Goal: Submit feedback/report problem: Submit feedback/report problem

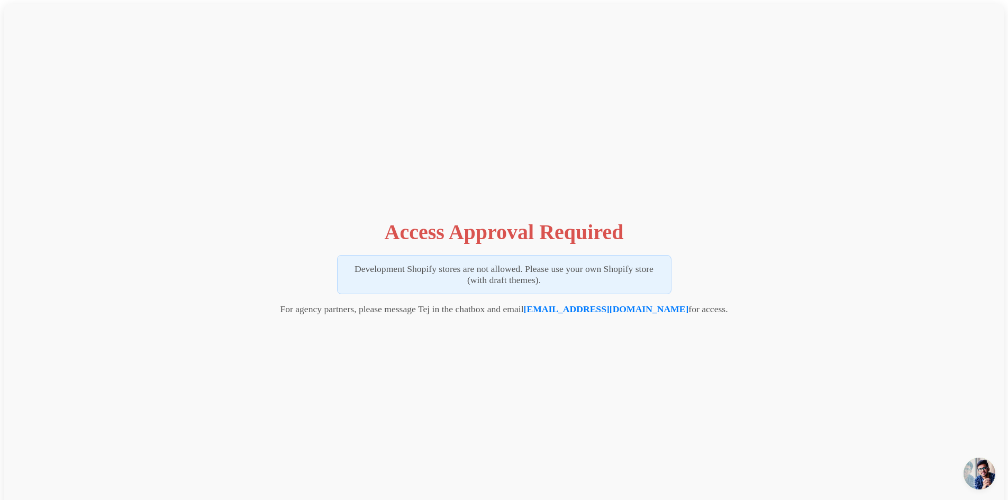
click at [509, 285] on p "Development Shopify stores are not allowed. Please use your own Shopify store (…" at bounding box center [504, 274] width 334 height 39
click at [263, 199] on div "Access Approval Required Development Shopify stores are not allowed. Please use…" at bounding box center [503, 264] width 999 height 521
click at [430, 232] on h1 "Access Approval Required" at bounding box center [504, 231] width 239 height 25
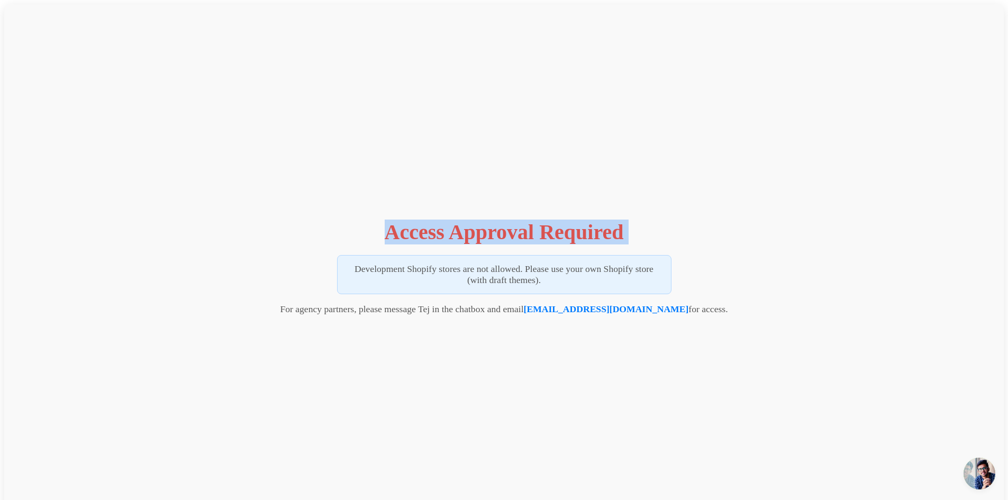
click at [430, 232] on h1 "Access Approval Required" at bounding box center [504, 231] width 239 height 25
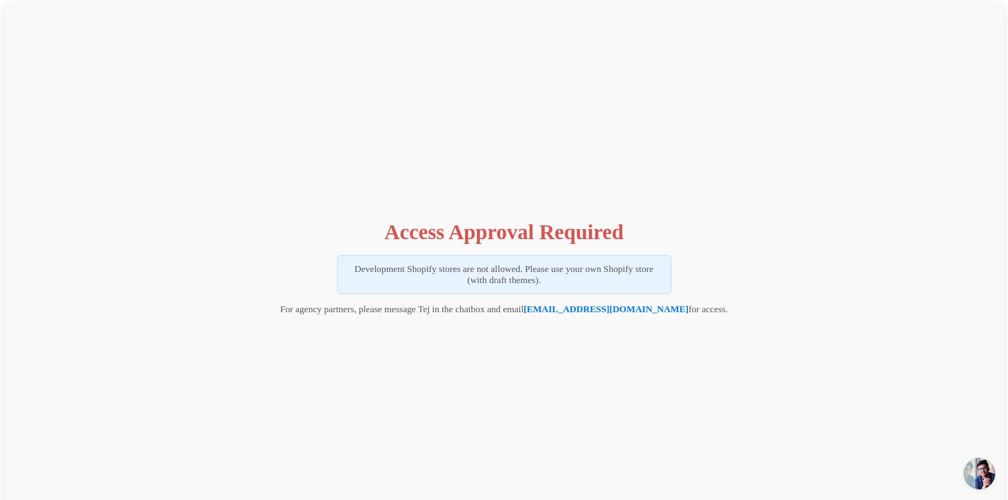
click at [371, 270] on p "Development Shopify stores are not allowed. Please use your own Shopify store (…" at bounding box center [504, 274] width 334 height 39
click at [372, 269] on p "Development Shopify stores are not allowed. Please use your own Shopify store (…" at bounding box center [504, 274] width 334 height 39
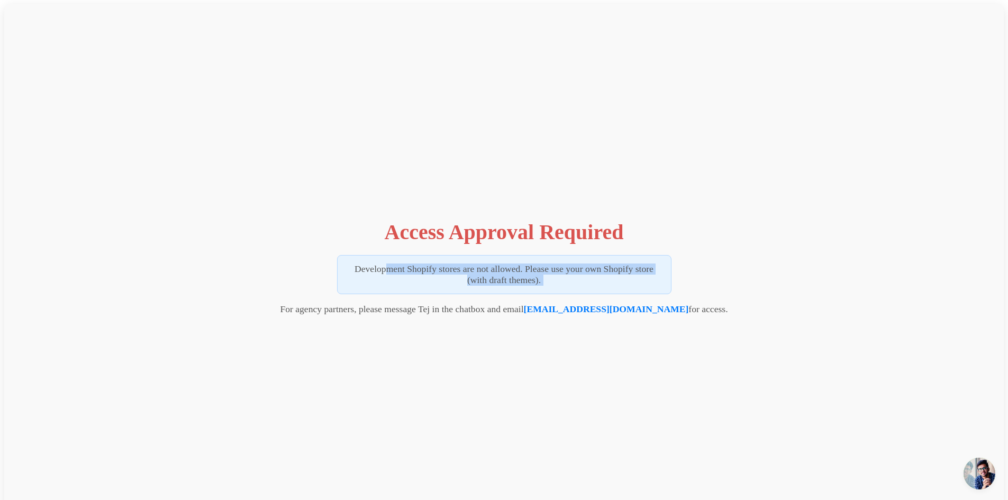
click at [372, 269] on p "Development Shopify stores are not allowed. Please use your own Shopify store (…" at bounding box center [504, 274] width 334 height 39
click at [442, 235] on h1 "Access Approval Required" at bounding box center [504, 231] width 239 height 25
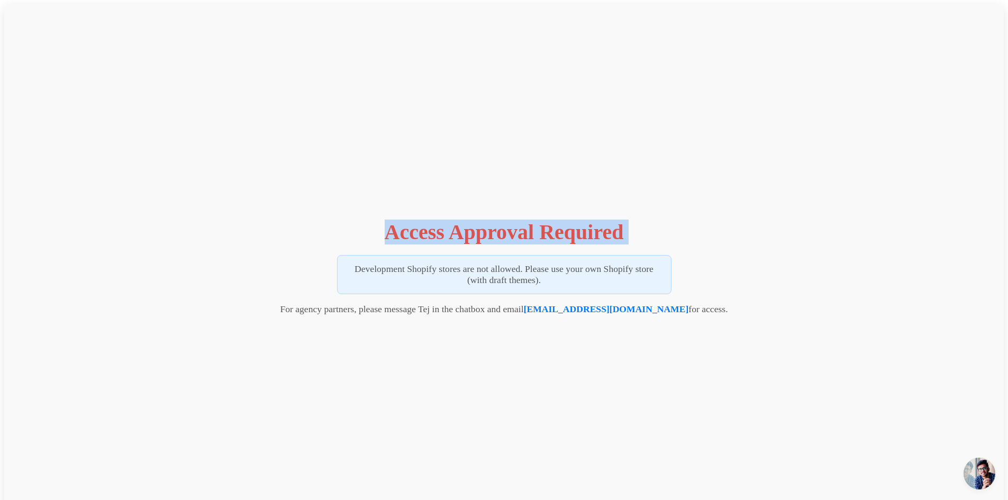
click at [442, 235] on h1 "Access Approval Required" at bounding box center [504, 231] width 239 height 25
copy div "Access Approval Required"
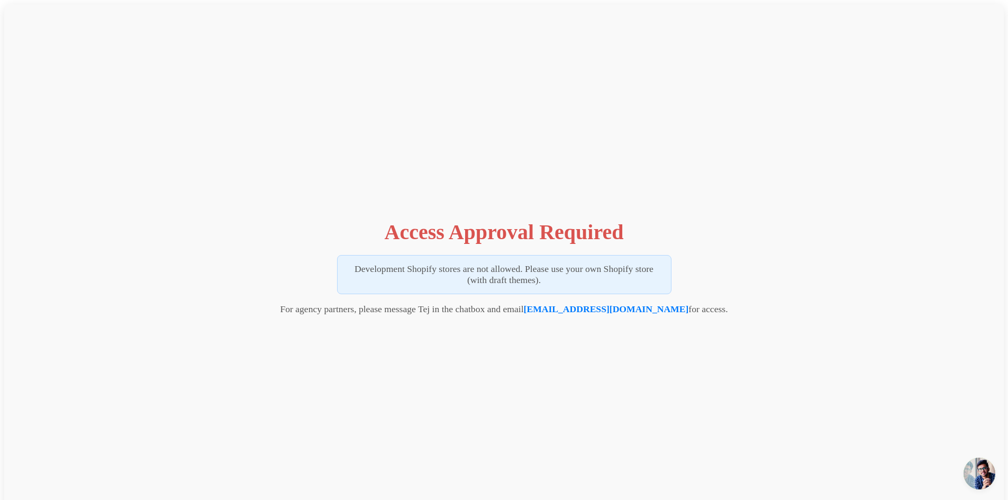
click at [470, 269] on p "Development Shopify stores are not allowed. Please use your own Shopify store (…" at bounding box center [504, 274] width 334 height 39
copy div "Development Shopify stores are not allowed. Please use your own Shopify store (…"
click at [186, 98] on div "Access Approval Required Development Shopify stores are not allowed. Please use…" at bounding box center [503, 264] width 999 height 521
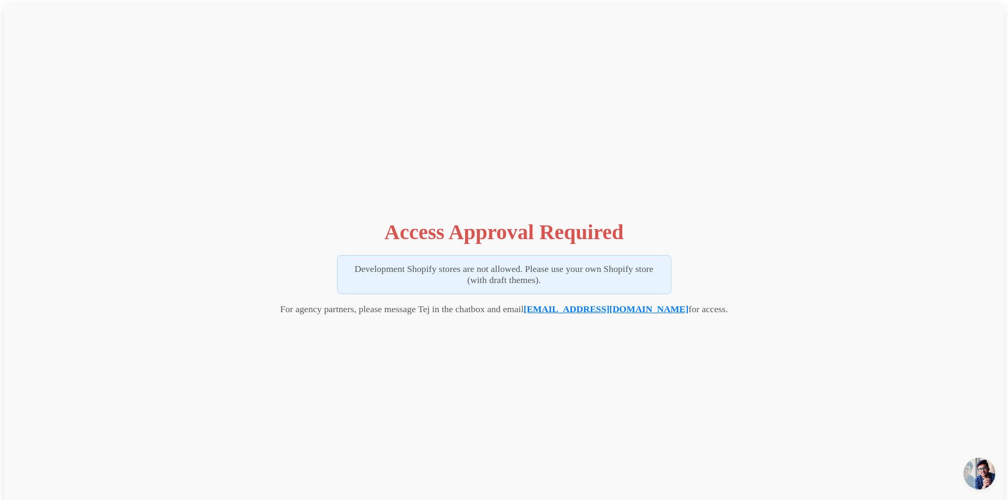
click at [605, 314] on link "[EMAIL_ADDRESS][DOMAIN_NAME]" at bounding box center [606, 309] width 165 height 11
click at [738, 399] on div "Access Approval Required Development Shopify stores are not allowed. Please use…" at bounding box center [503, 264] width 999 height 521
click at [541, 271] on p "Development Shopify stores are not allowed. Please use your own Shopify store (…" at bounding box center [504, 274] width 334 height 39
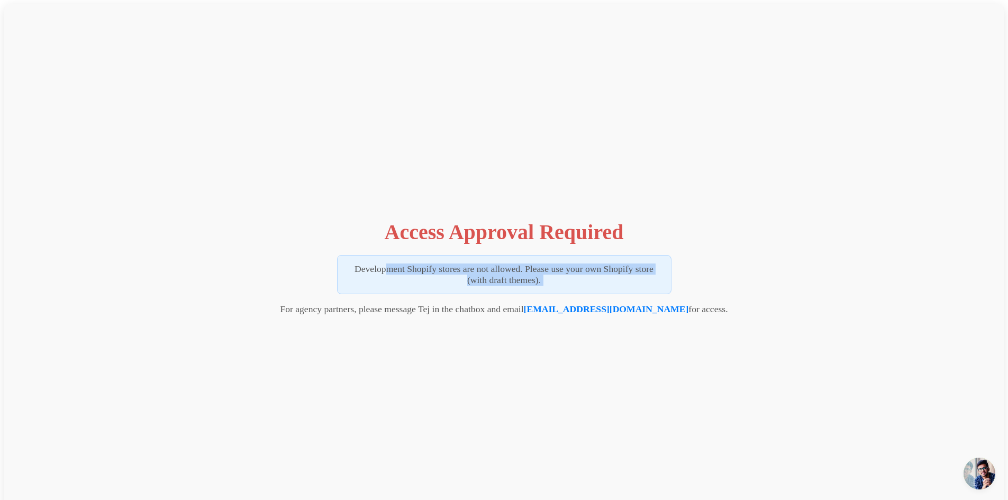
click at [544, 266] on p "Development Shopify stores are not allowed. Please use your own Shopify store (…" at bounding box center [504, 274] width 334 height 39
click at [598, 270] on p "Development Shopify stores are not allowed. Please use your own Shopify store (…" at bounding box center [504, 274] width 334 height 39
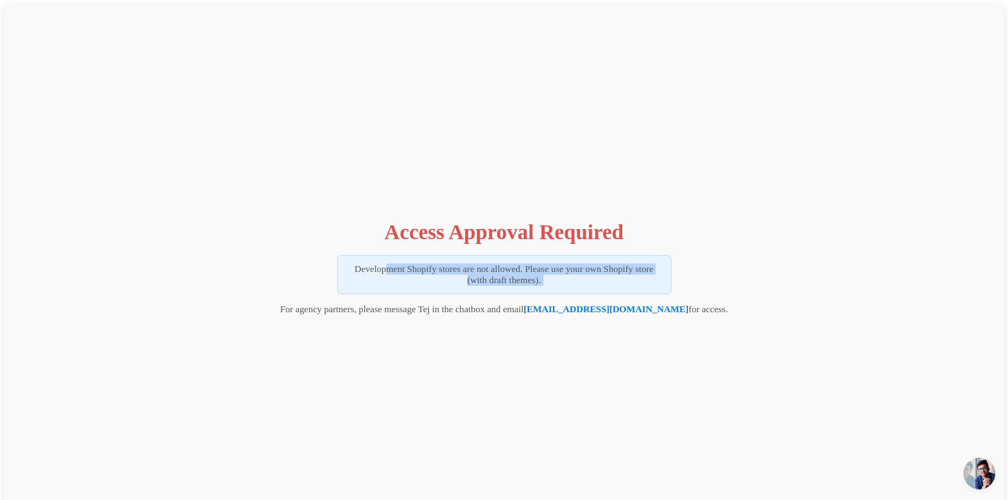
click at [598, 270] on p "Development Shopify stores are not allowed. Please use your own Shopify store (…" at bounding box center [504, 274] width 334 height 39
click at [519, 282] on p "Development Shopify stores are not allowed. Please use your own Shopify store (…" at bounding box center [504, 274] width 334 height 39
click at [532, 273] on p "Development Shopify stores are not allowed. Please use your own Shopify store (…" at bounding box center [504, 274] width 334 height 39
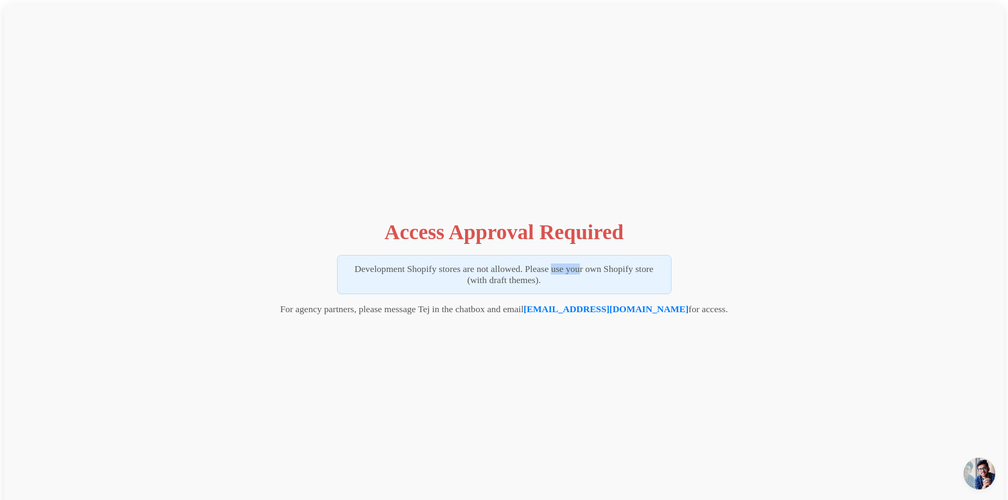
click at [532, 273] on p "Development Shopify stores are not allowed. Please use your own Shopify store (…" at bounding box center [504, 274] width 334 height 39
click at [573, 273] on p "Development Shopify stores are not allowed. Please use your own Shopify store (…" at bounding box center [504, 274] width 334 height 39
drag, startPoint x: 525, startPoint y: 268, endPoint x: 554, endPoint y: 283, distance: 32.6
click at [553, 281] on p "Development Shopify stores are not allowed. Please use your own Shopify store (…" at bounding box center [504, 274] width 334 height 39
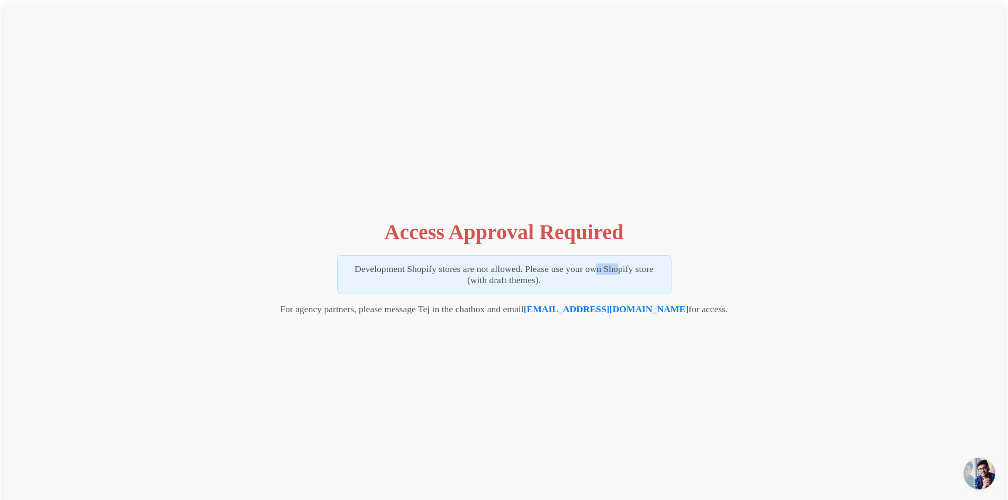
click at [578, 284] on p "Development Shopify stores are not allowed. Please use your own Shopify store (…" at bounding box center [504, 274] width 334 height 39
click at [465, 310] on p "For agency partners, please message Tej in the chatbox and email [EMAIL_ADDRESS…" at bounding box center [503, 309] width 447 height 11
click at [601, 271] on p "Development Shopify stores are not allowed. Please use your own Shopify store (…" at bounding box center [504, 274] width 334 height 39
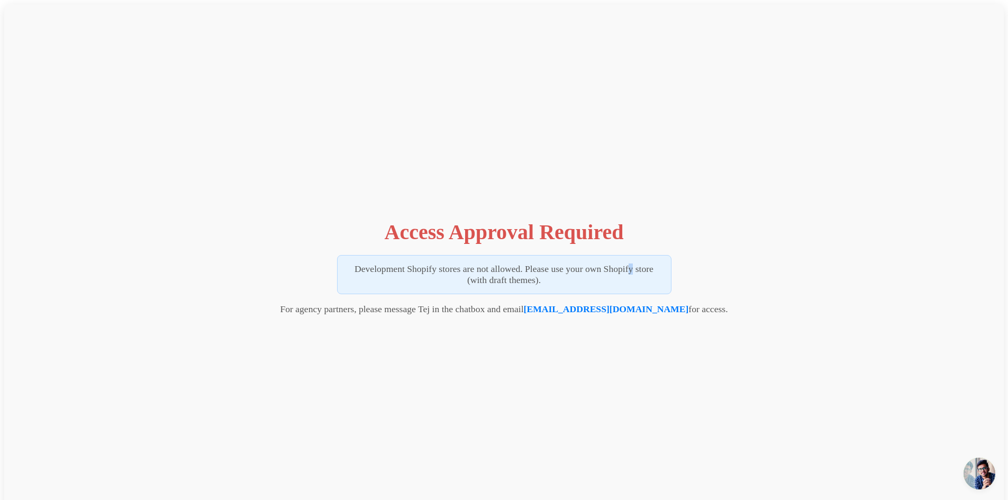
click at [601, 271] on p "Development Shopify stores are not allowed. Please use your own Shopify store (…" at bounding box center [504, 274] width 334 height 39
click at [762, 255] on div "Access Approval Required Development Shopify stores are not allowed. Please use…" at bounding box center [503, 264] width 999 height 521
